Goal: Transaction & Acquisition: Purchase product/service

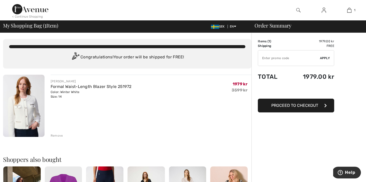
click at [324, 104] on icon "button" at bounding box center [325, 105] width 3 height 4
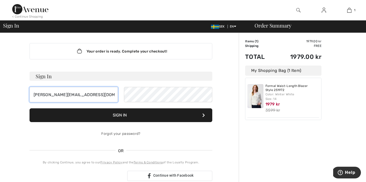
type input "a.rapp.oras@gmail.com"
click at [127, 115] on button "Sign In" at bounding box center [120, 115] width 183 height 14
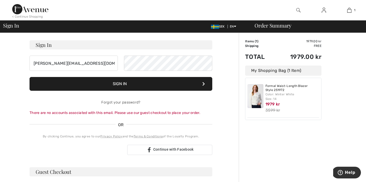
scroll to position [71, 0]
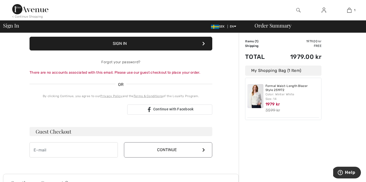
click at [81, 108] on div "Logga in med Google. Öppnas på en ny flik." at bounding box center [76, 109] width 94 height 11
click at [62, 131] on h3 "Guest Checkout" at bounding box center [120, 131] width 183 height 9
click at [67, 132] on h3 "Guest Checkout" at bounding box center [120, 131] width 183 height 9
click at [35, 149] on input "email" at bounding box center [73, 149] width 88 height 15
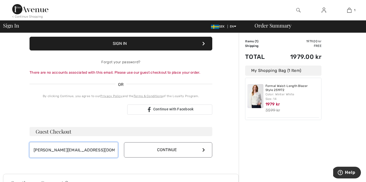
type input "a.rapp.oras@gmail.com"
click at [204, 149] on icon at bounding box center [203, 149] width 3 height 4
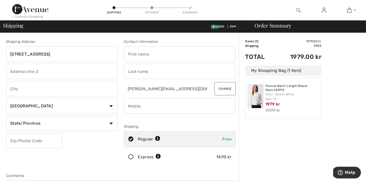
type input "Backsippevägen 19"
type input "Linköping"
select select "SE"
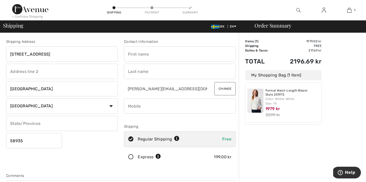
type input "58935"
type input "[PERSON_NAME]"
type input "Rapp-örås"
click at [111, 145] on div "Shipping Address Backsippevägen 19 Linköping Country Canada United States Afgha…" at bounding box center [62, 103] width 118 height 128
type input "+"
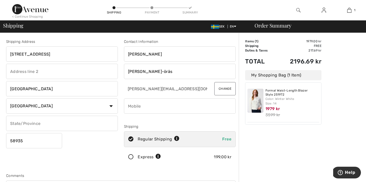
type input "+"
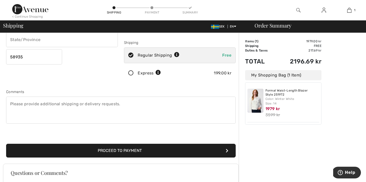
scroll to position [103, 0]
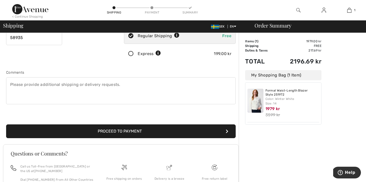
type input "46705109105"
click at [133, 129] on button "Proceed to Payment" at bounding box center [120, 131] width 229 height 14
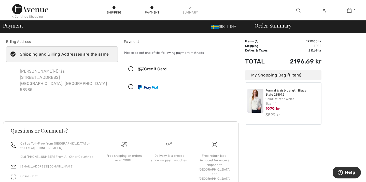
click at [130, 67] on icon at bounding box center [130, 68] width 13 height 5
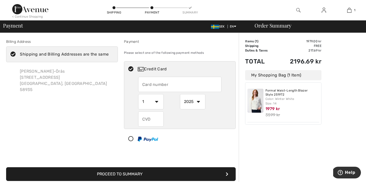
click at [145, 85] on input "text" at bounding box center [179, 84] width 83 height 15
type input "5226612243767332"
select select "10"
click at [145, 120] on input "text" at bounding box center [150, 118] width 25 height 15
type input "142"
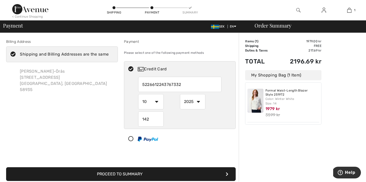
click at [132, 174] on button "Proceed to Summary" at bounding box center [120, 174] width 229 height 14
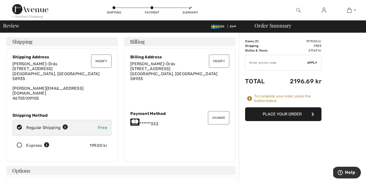
click at [288, 113] on button "Place Your Order" at bounding box center [283, 114] width 76 height 14
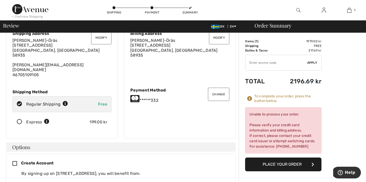
scroll to position [12, 0]
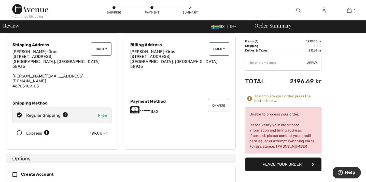
click at [135, 106] on icon at bounding box center [134, 110] width 9 height 8
click at [221, 103] on button "Change" at bounding box center [218, 105] width 21 height 13
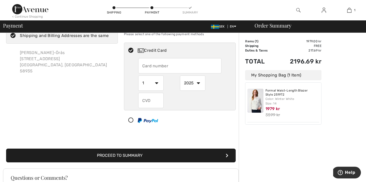
select select "10"
click at [142, 100] on input "text" at bounding box center [150, 100] width 25 height 15
radio input "true"
type input "142"
click at [145, 69] on input "text" at bounding box center [179, 65] width 83 height 15
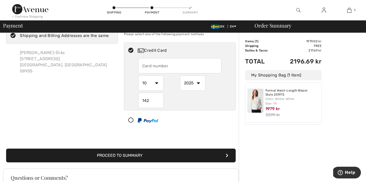
radio input "true"
type input "5226612243767232"
click at [145, 155] on button "Proceed to Summary" at bounding box center [120, 155] width 229 height 14
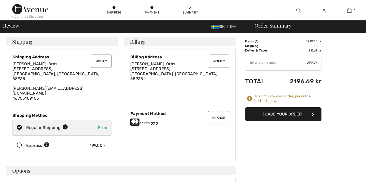
click at [292, 113] on button "Place Your Order" at bounding box center [283, 114] width 76 height 14
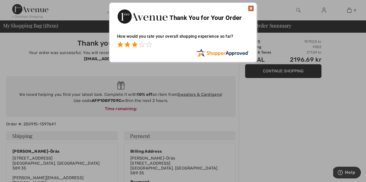
click at [133, 44] on span at bounding box center [134, 44] width 6 height 6
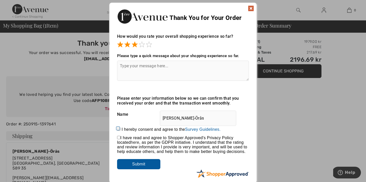
click at [140, 165] on input "Submit" at bounding box center [138, 164] width 43 height 10
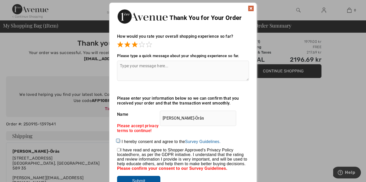
click at [250, 7] on img at bounding box center [251, 8] width 6 height 6
